Goal: Task Accomplishment & Management: Use online tool/utility

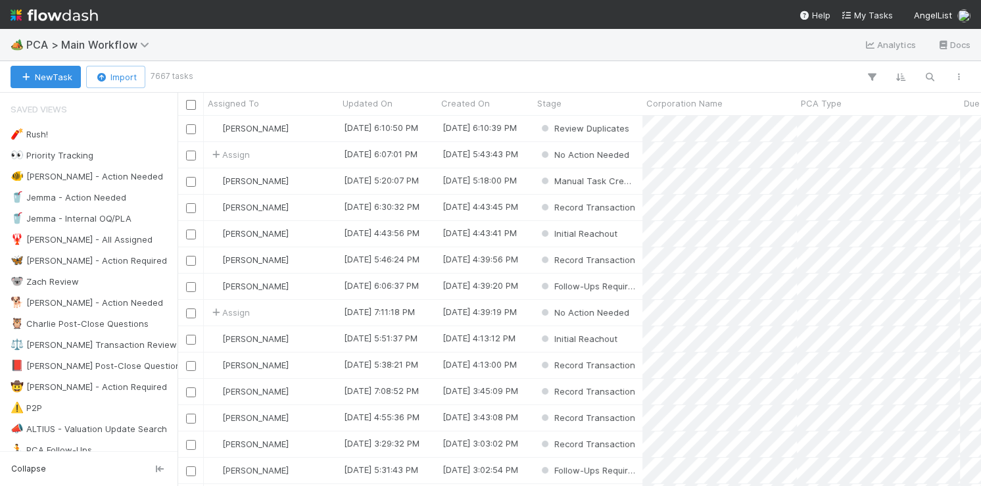
scroll to position [1, 1]
click at [940, 76] on button "button" at bounding box center [930, 76] width 24 height 17
paste input "Trikl"
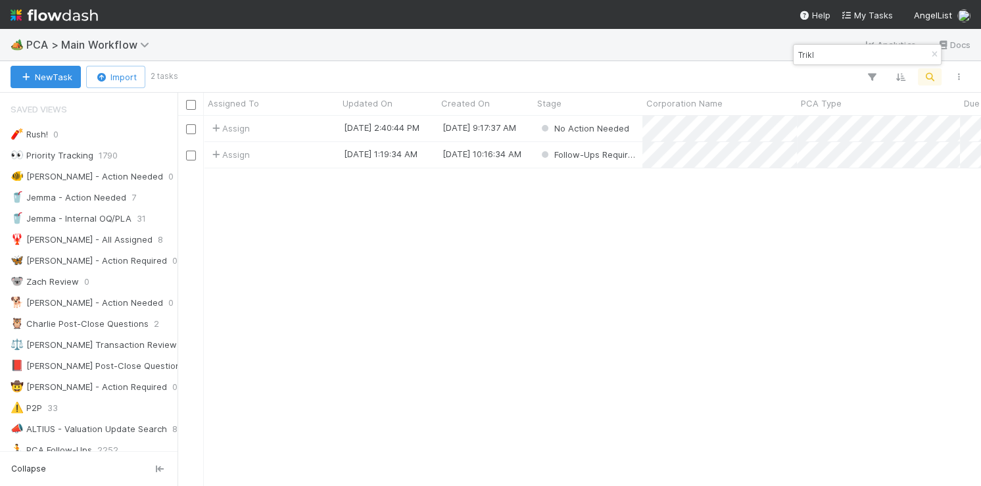
scroll to position [370, 803]
type input "Trikl"
click at [309, 150] on div "Assign" at bounding box center [271, 155] width 135 height 26
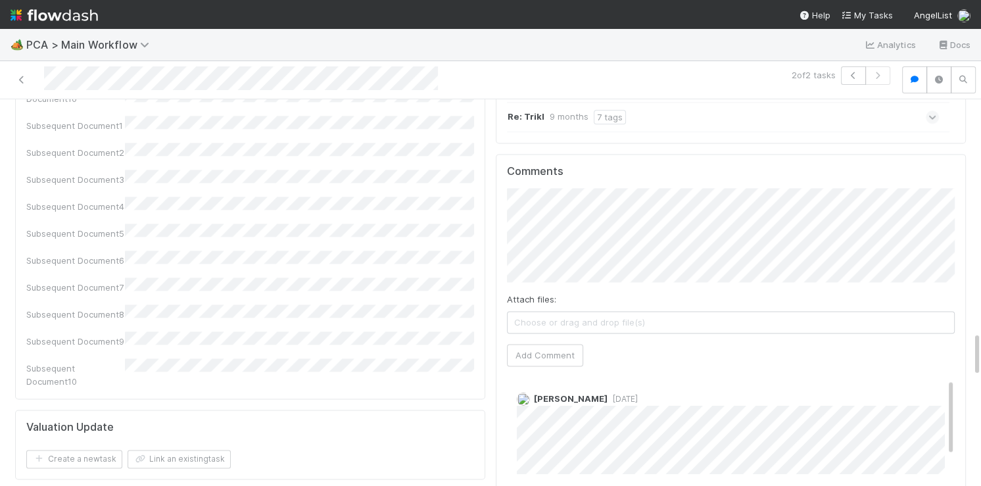
scroll to position [22, 0]
